Goal: Task Accomplishment & Management: Manage account settings

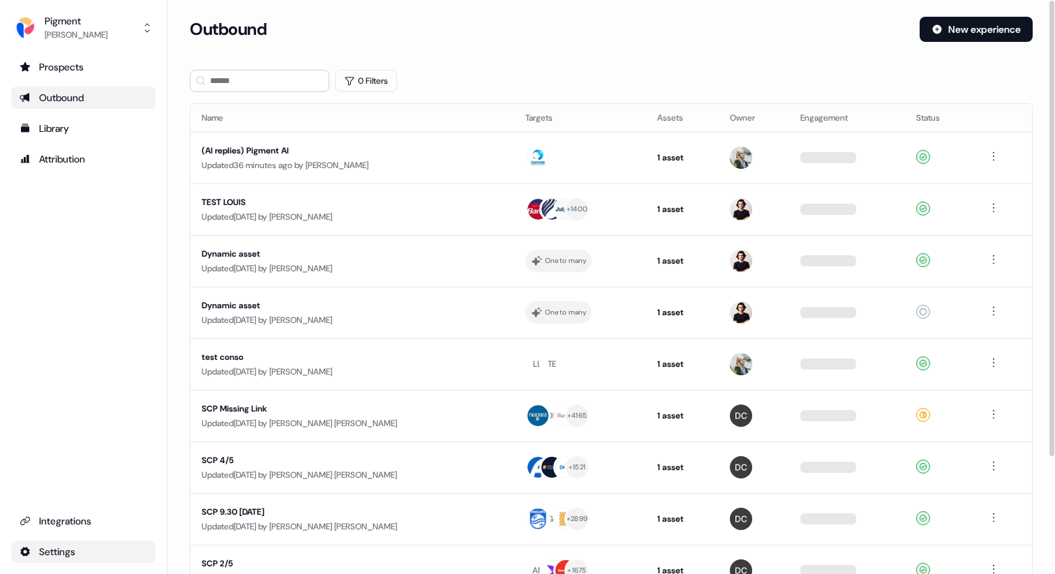
click at [63, 556] on html "For the best experience switch devices to a bigger screen. Go to [DOMAIN_NAME] …" at bounding box center [527, 287] width 1055 height 574
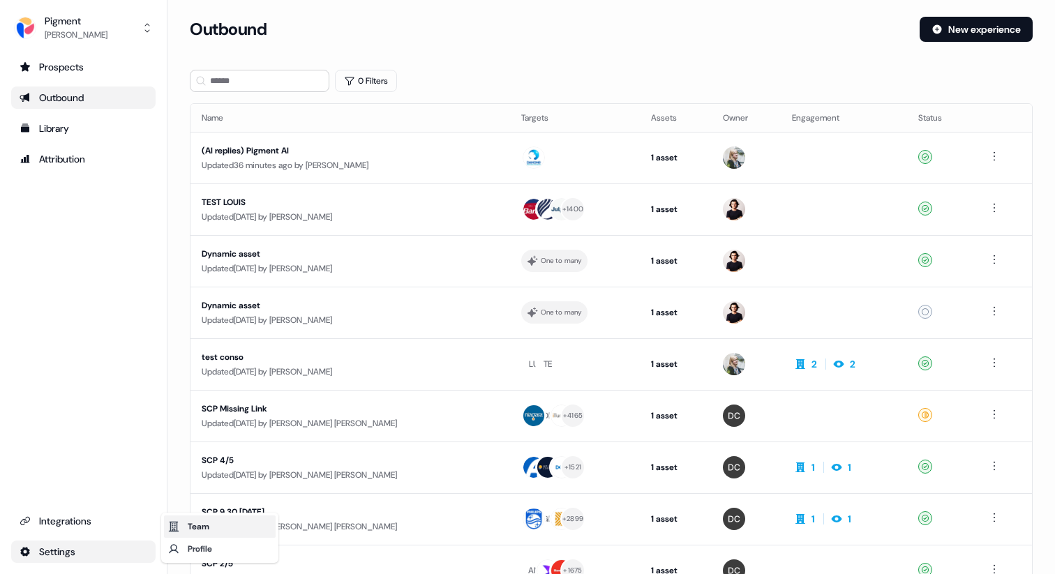
click at [180, 530] on div "Team" at bounding box center [220, 527] width 112 height 22
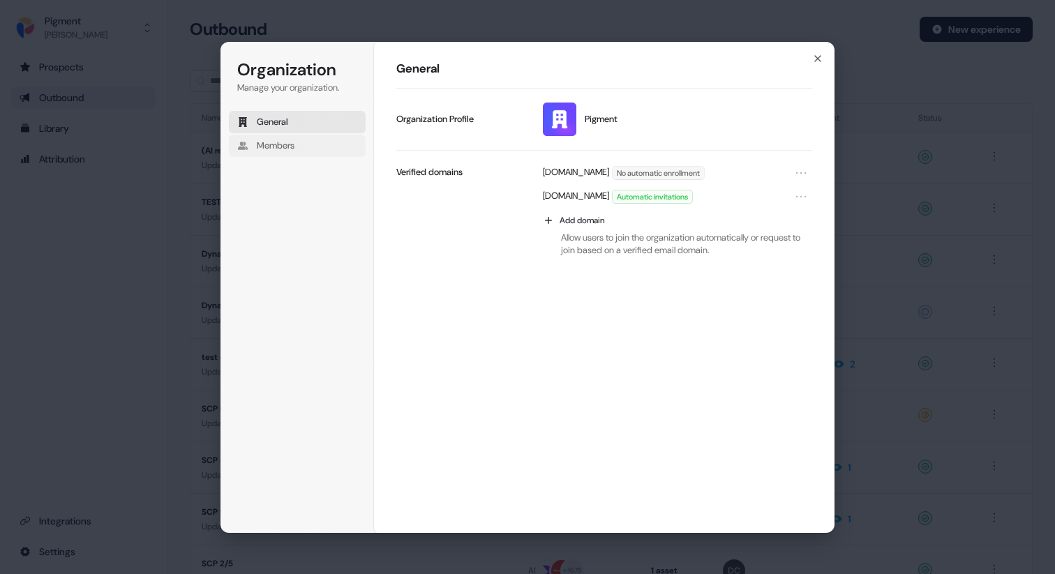
click at [307, 136] on button "Members" at bounding box center [297, 146] width 137 height 22
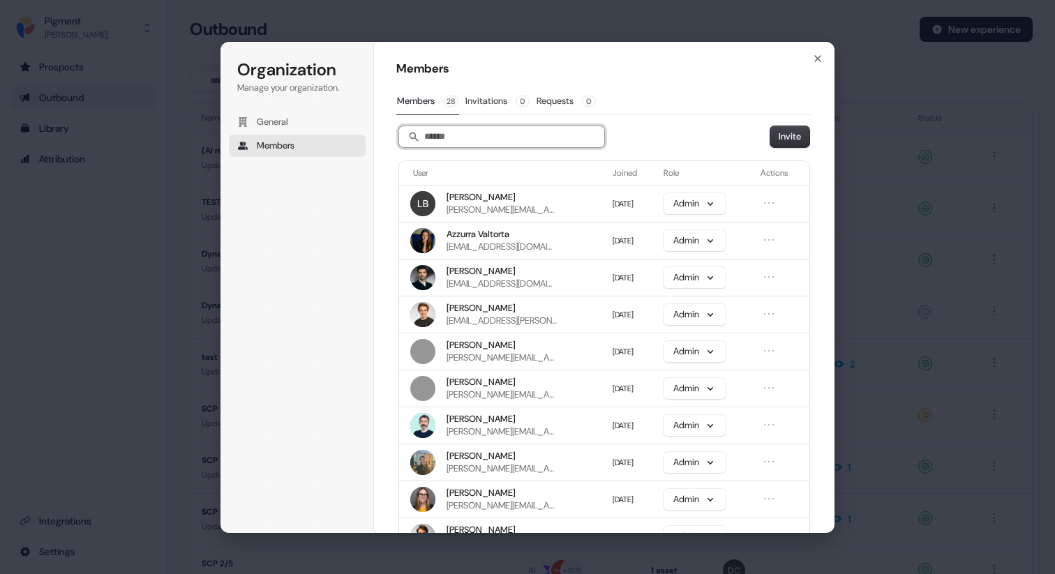
click at [459, 135] on input "Search" at bounding box center [501, 136] width 205 height 21
type input "*****"
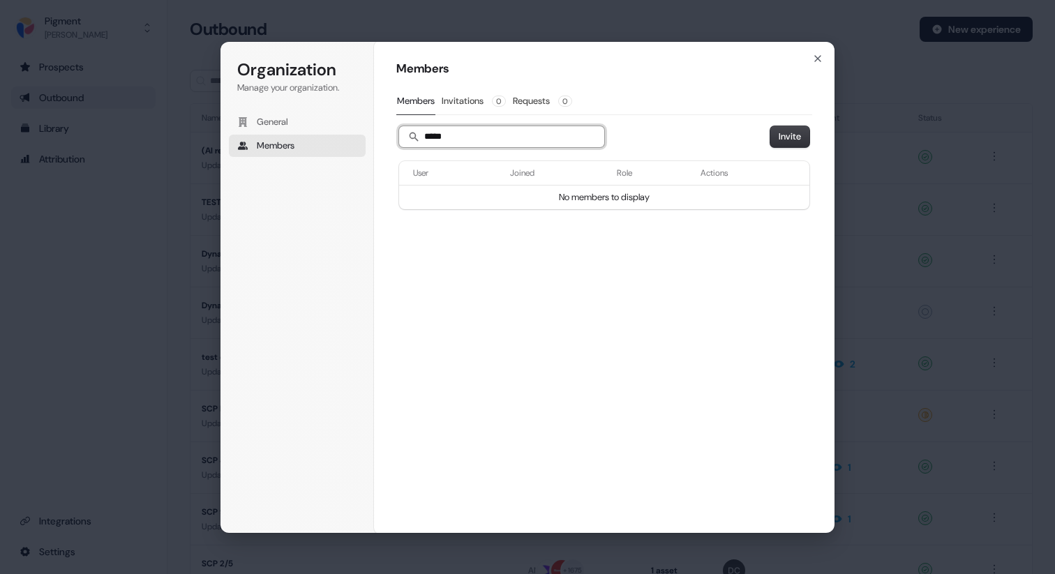
click at [479, 133] on input "*****" at bounding box center [501, 136] width 205 height 21
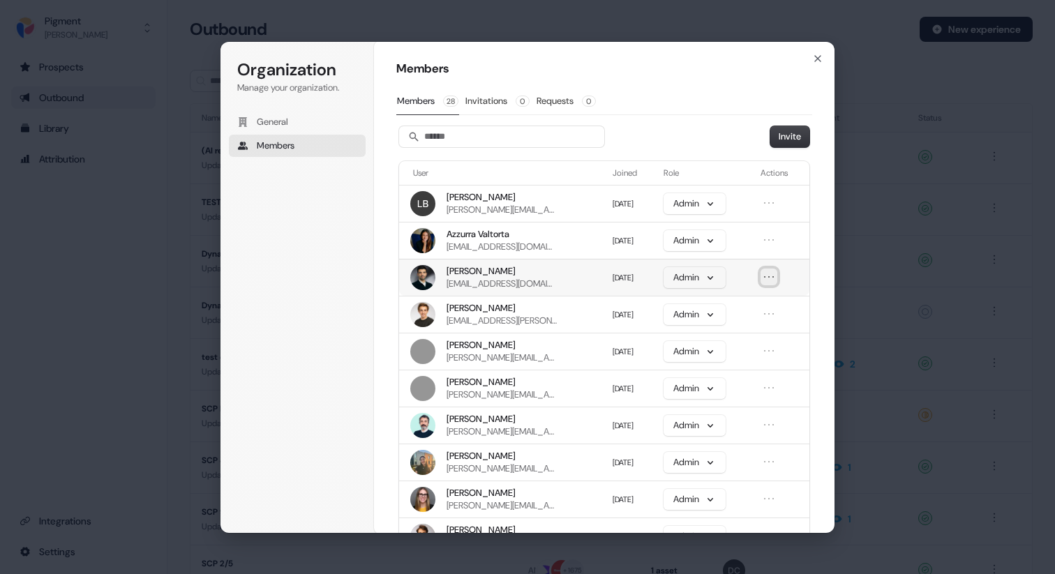
click at [770, 281] on icon "Open menu" at bounding box center [769, 277] width 14 height 14
click at [758, 306] on button "Remove member" at bounding box center [731, 303] width 84 height 18
click at [768, 204] on icon "Open menu" at bounding box center [769, 203] width 14 height 14
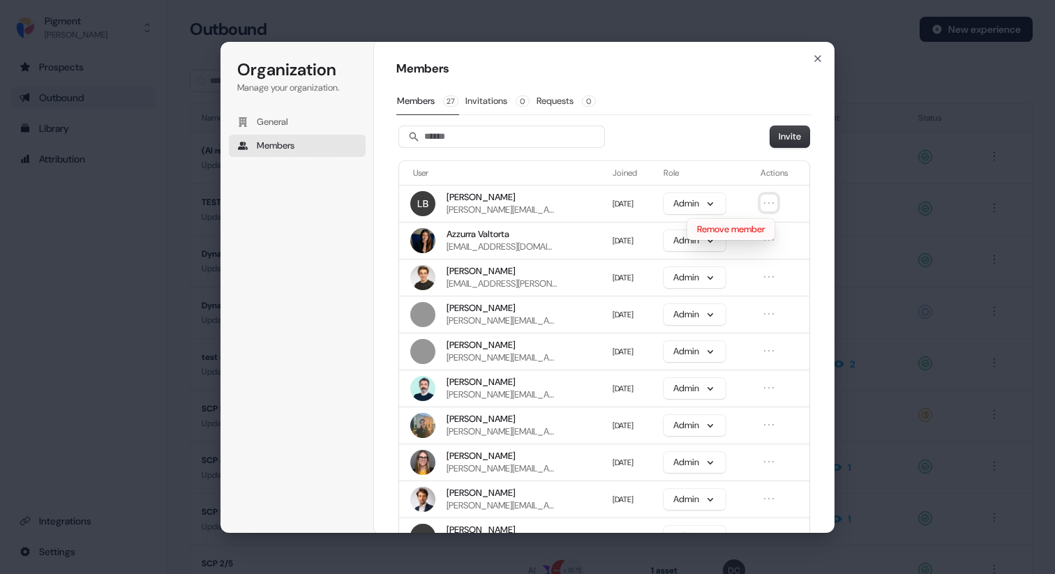
click at [756, 232] on button "Remove member" at bounding box center [731, 229] width 84 height 18
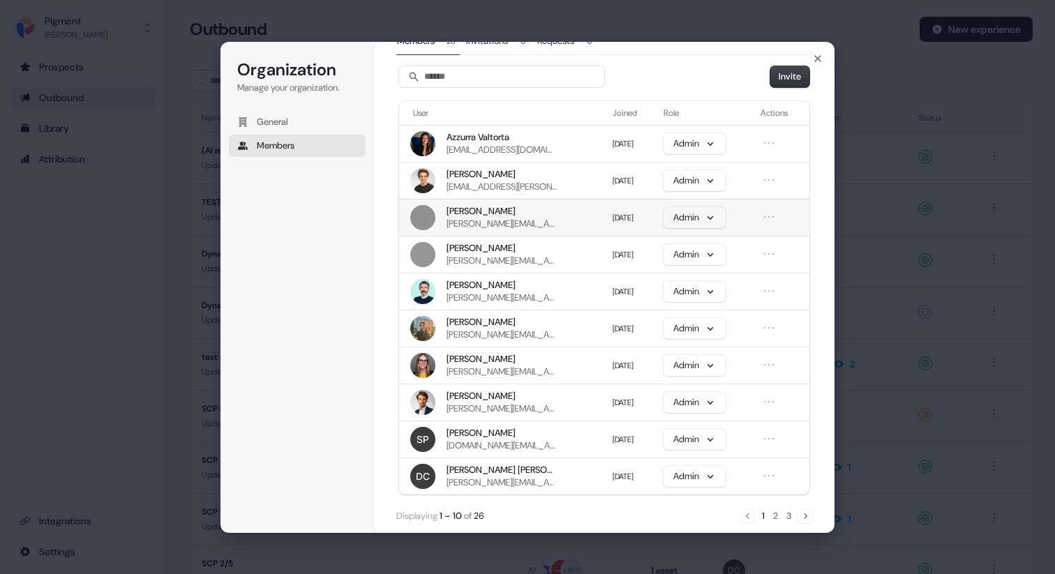
scroll to position [61, 0]
click at [768, 407] on icon "Open menu" at bounding box center [769, 401] width 14 height 14
click at [749, 433] on button "Remove member" at bounding box center [731, 428] width 84 height 18
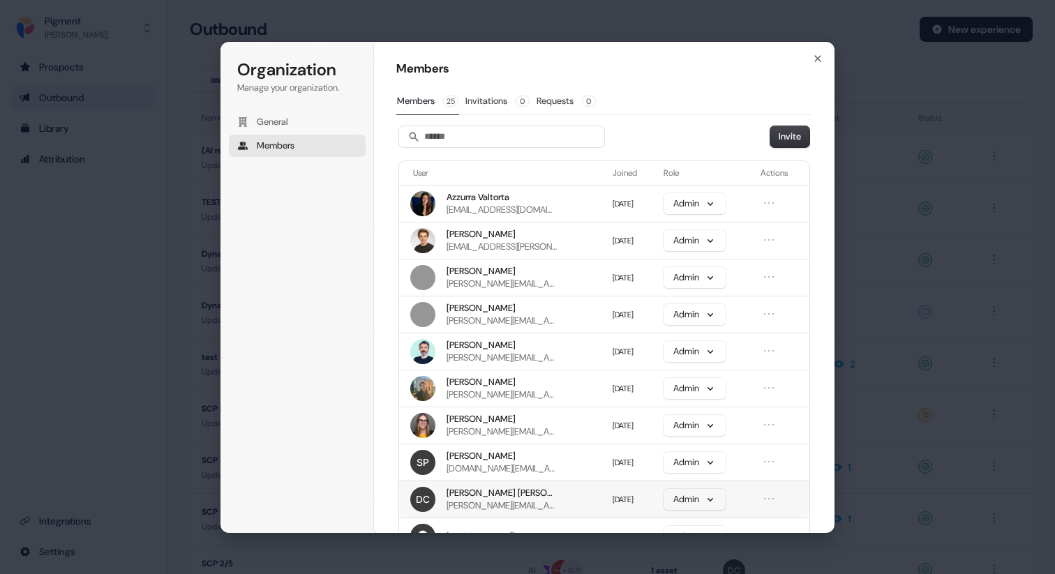
scroll to position [73, 0]
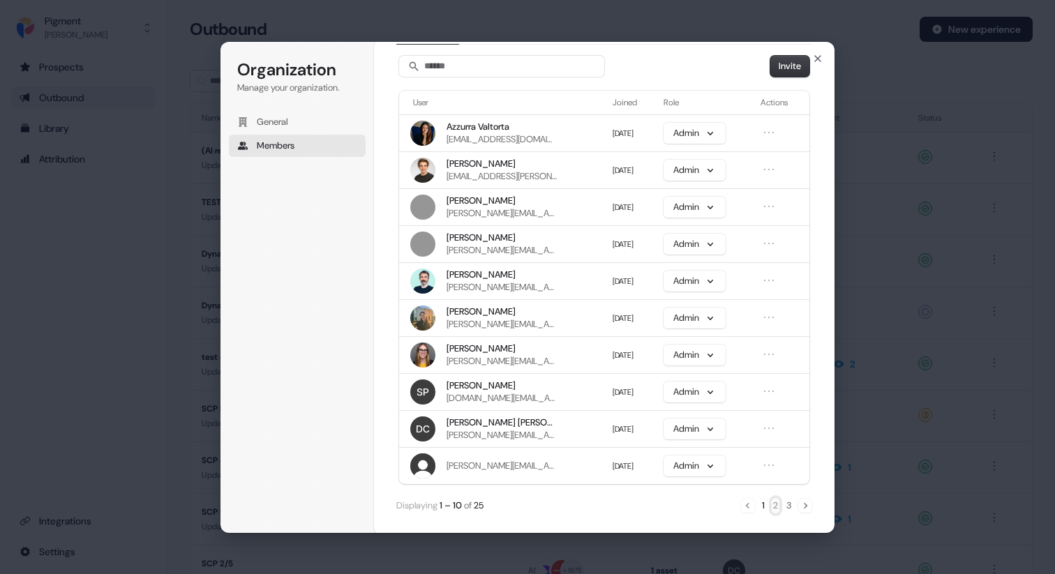
click at [772, 507] on button "2" at bounding box center [776, 505] width 8 height 15
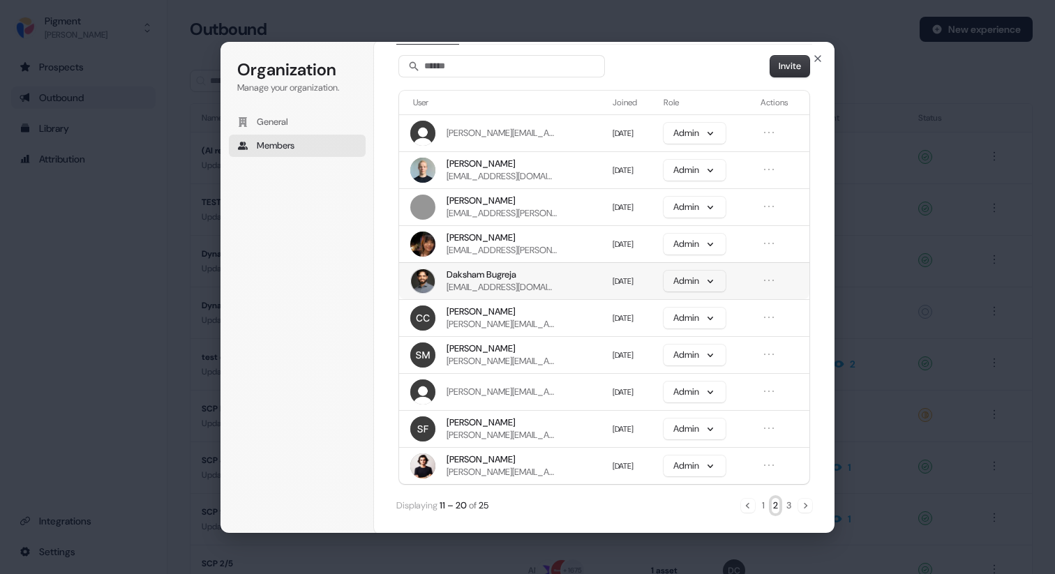
scroll to position [57, 0]
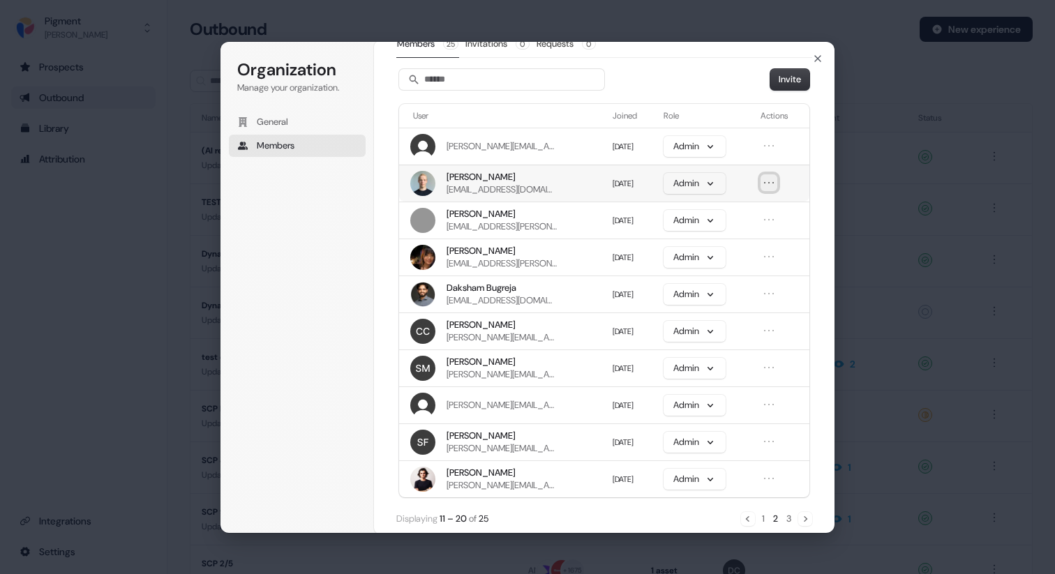
click at [772, 186] on icon "Open menu" at bounding box center [769, 183] width 14 height 14
click at [761, 208] on button "Remove member" at bounding box center [731, 209] width 84 height 18
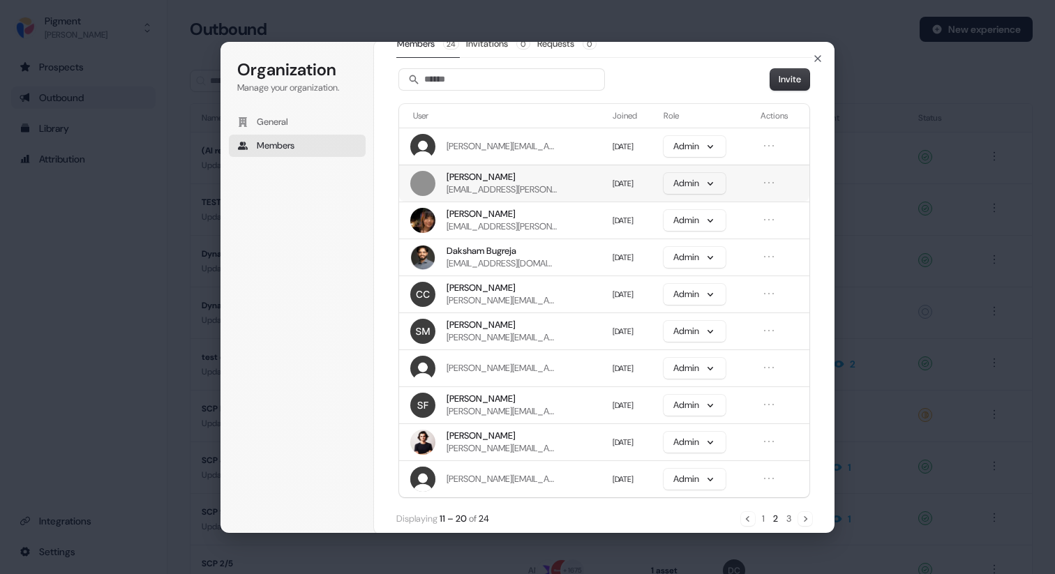
scroll to position [73, 0]
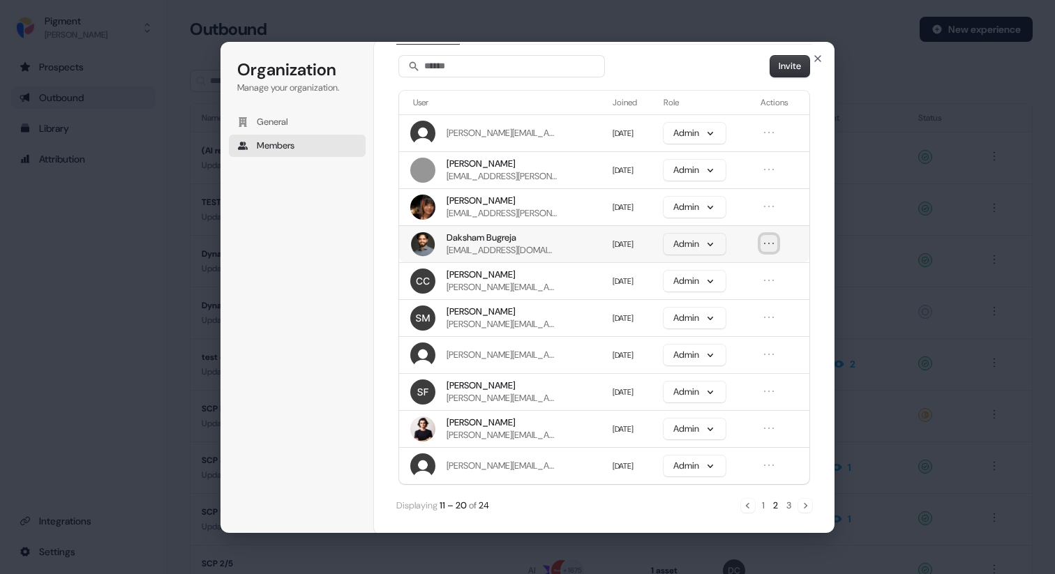
click at [768, 242] on icon "Open menu" at bounding box center [769, 244] width 14 height 14
click at [757, 273] on button "Remove member" at bounding box center [731, 268] width 84 height 18
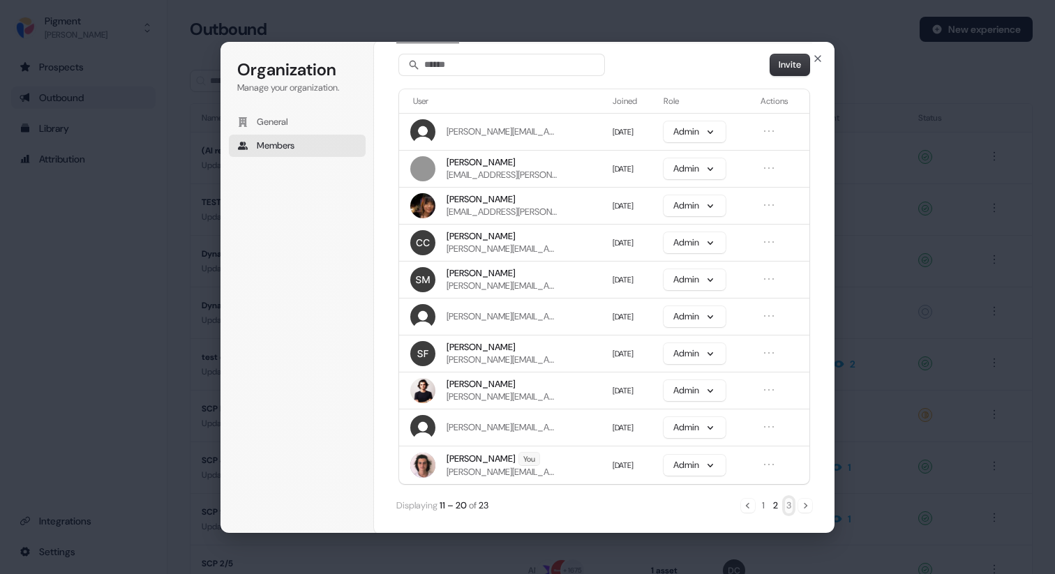
click at [788, 511] on button "3" at bounding box center [789, 505] width 8 height 15
